Goal: Transaction & Acquisition: Purchase product/service

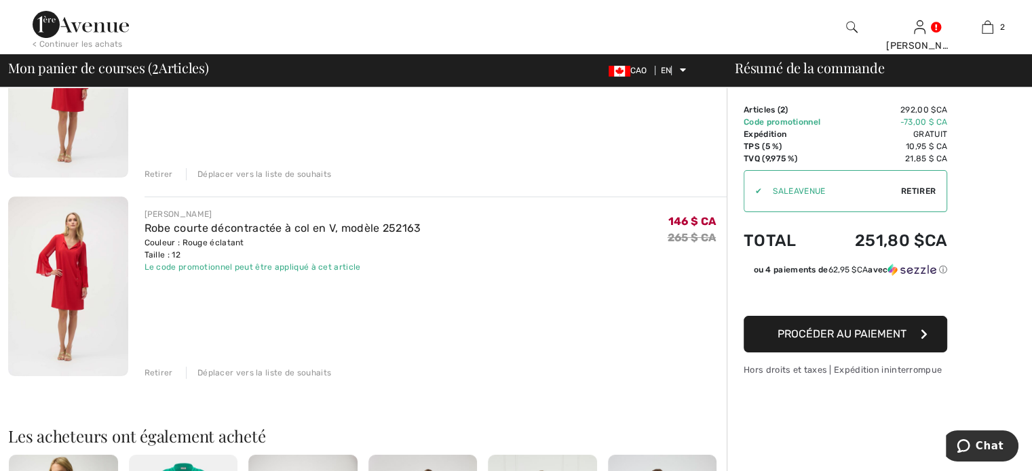
scroll to position [204, 0]
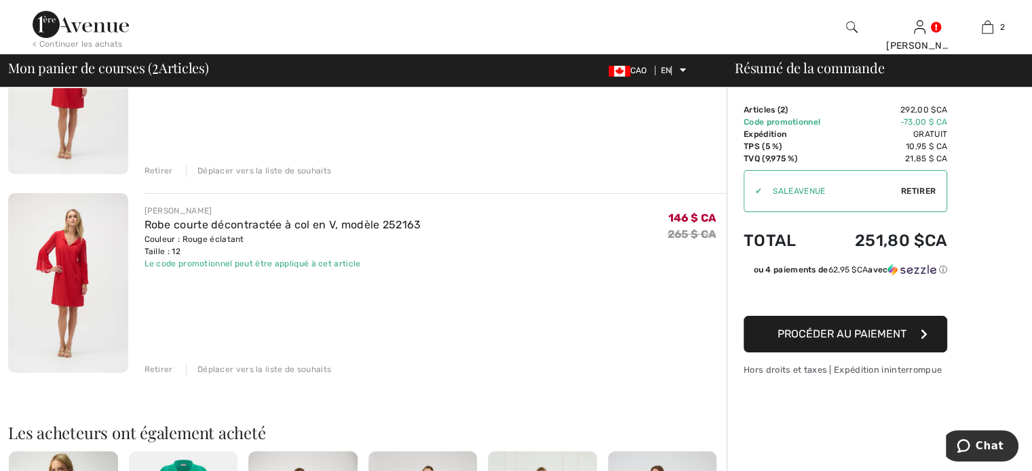
click at [166, 364] on div "Retirer" at bounding box center [158, 370] width 28 height 12
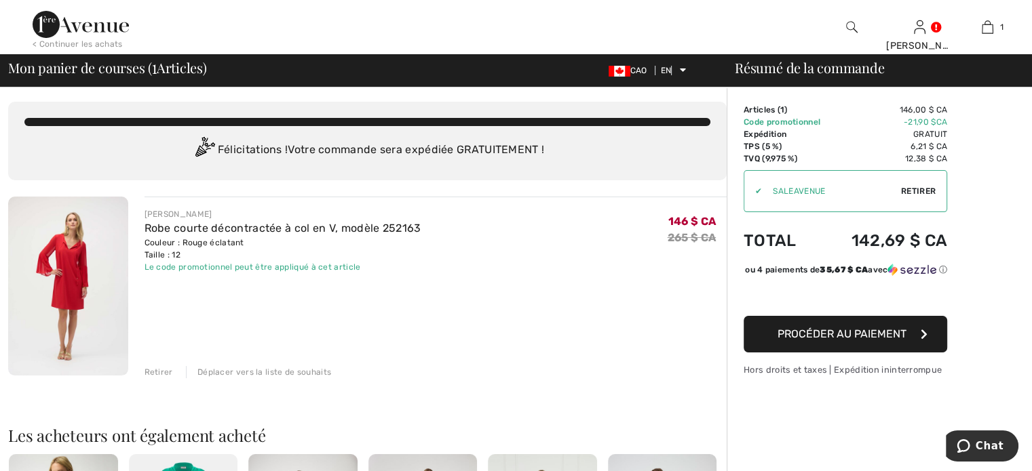
scroll to position [0, 0]
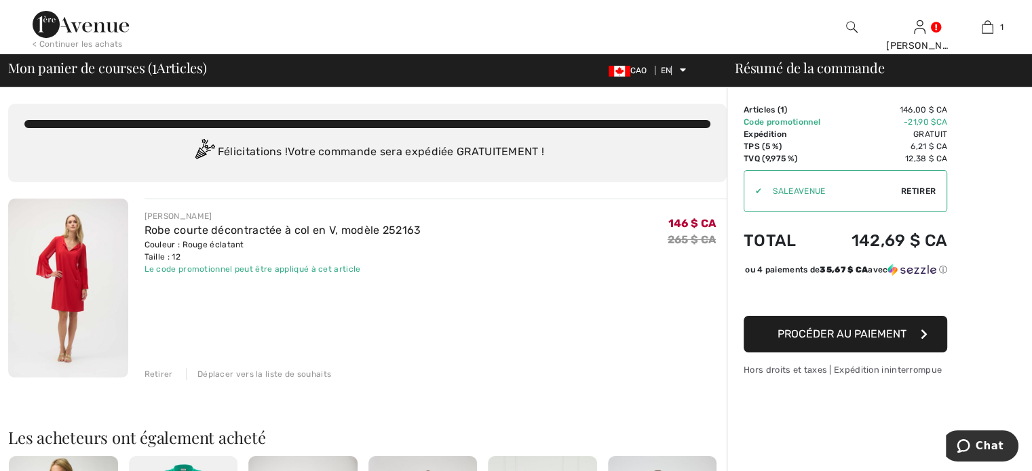
click at [855, 341] on font "Procéder au paiement" at bounding box center [841, 334] width 129 height 13
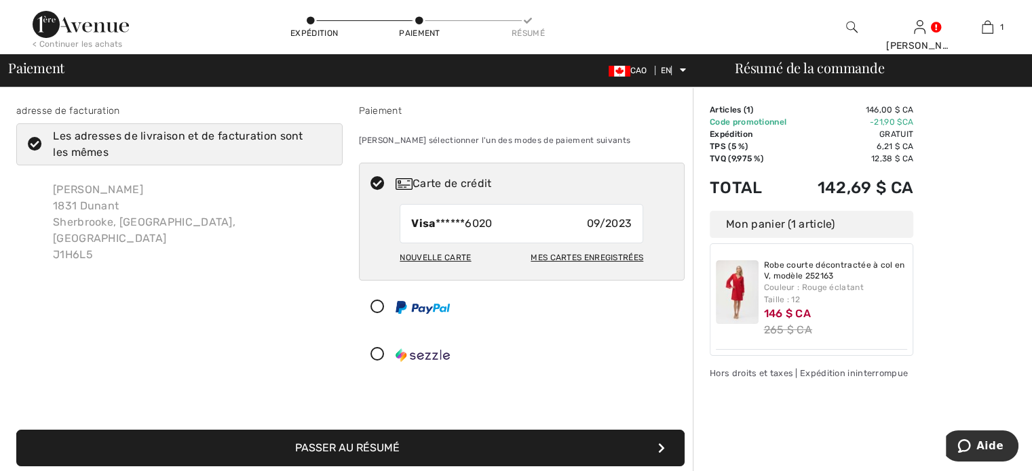
click at [459, 254] on font "Nouvelle carte" at bounding box center [435, 257] width 71 height 9
radio input "true"
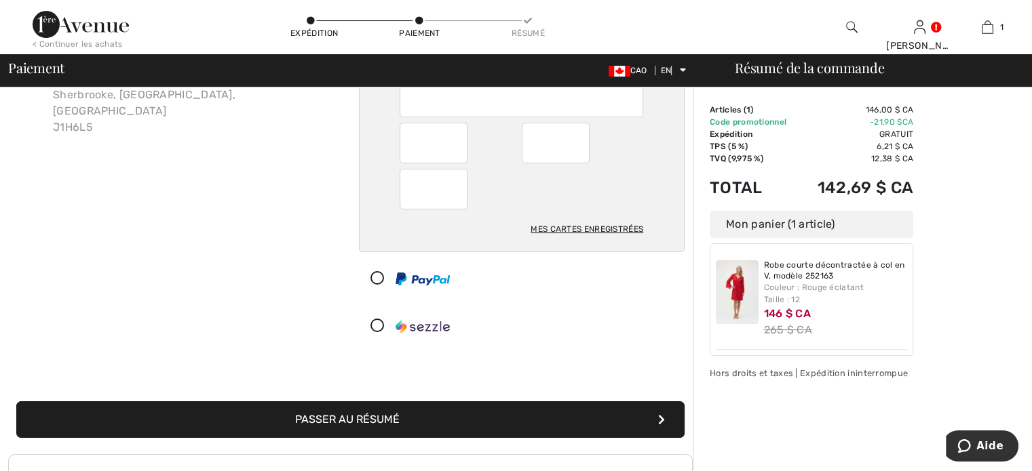
scroll to position [136, 0]
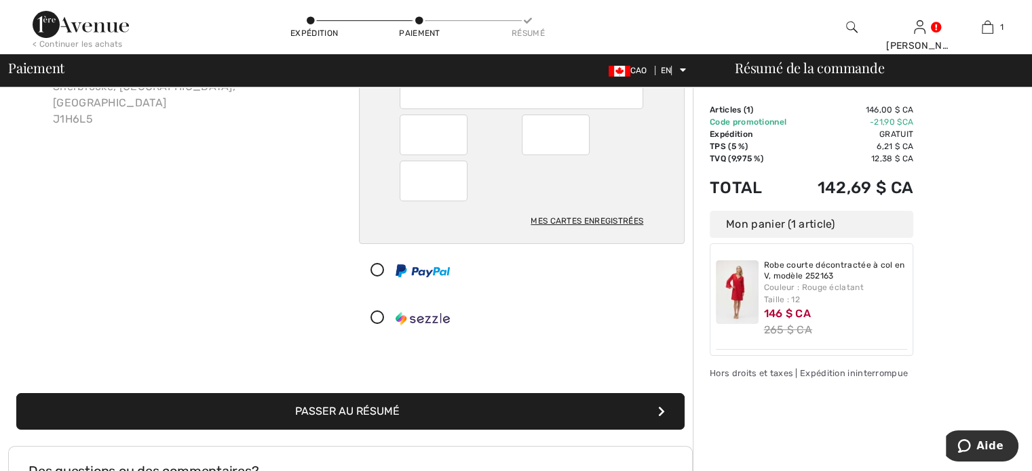
click at [659, 406] on icon "submit" at bounding box center [661, 411] width 7 height 11
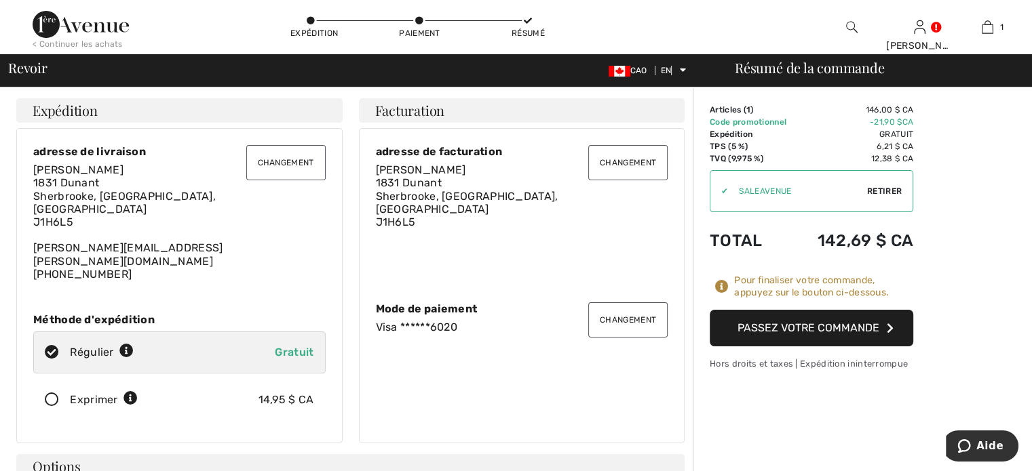
click at [805, 328] on font "Passez votre commande" at bounding box center [808, 328] width 142 height 13
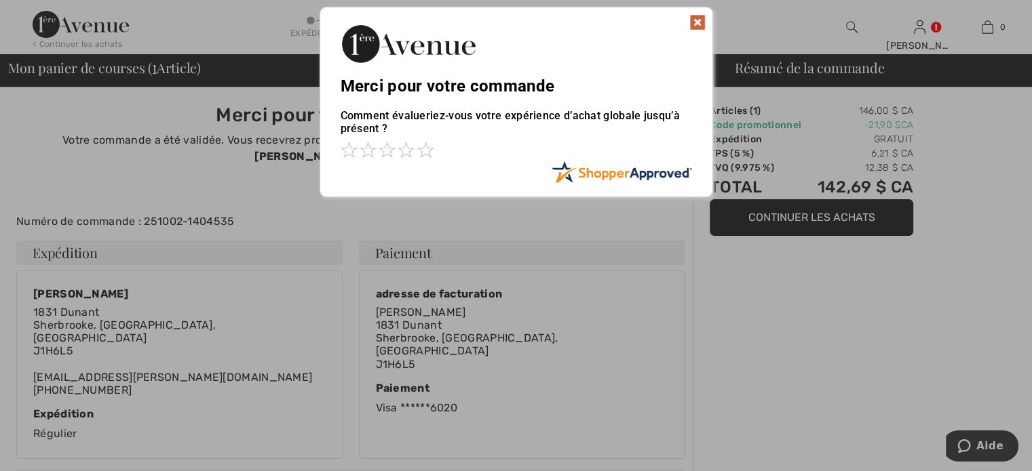
click at [692, 20] on img at bounding box center [697, 22] width 16 height 16
